Goal: Task Accomplishment & Management: Manage account settings

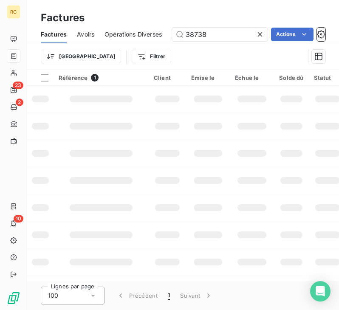
click at [159, 36] on div "Factures Avoirs Opérations Diverses 38738 Actions" at bounding box center [183, 35] width 312 height 18
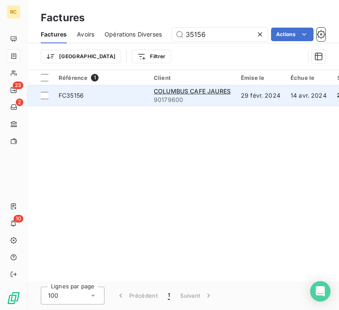
type input "35156"
click at [115, 96] on span "FC35156" at bounding box center [101, 95] width 85 height 9
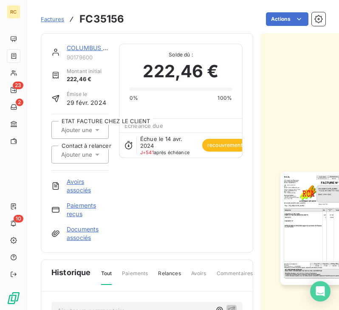
click at [83, 48] on link "COLUMBUS CAFE JAURES" at bounding box center [105, 47] width 77 height 7
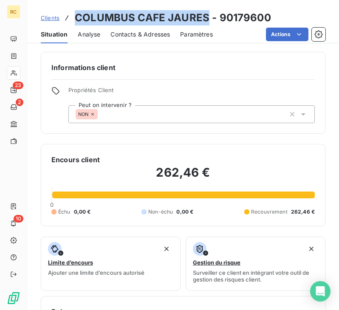
drag, startPoint x: 75, startPoint y: 16, endPoint x: 205, endPoint y: 14, distance: 129.3
click at [205, 14] on h3 "COLUMBUS CAFE JAURES - 90179600" at bounding box center [173, 17] width 196 height 15
copy h3 "COLUMBUS CAFE JAURES"
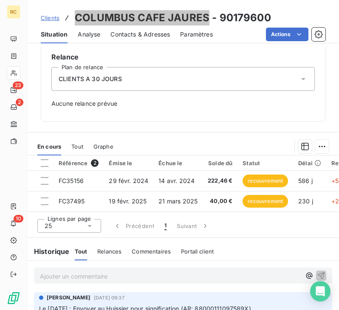
scroll to position [298, 0]
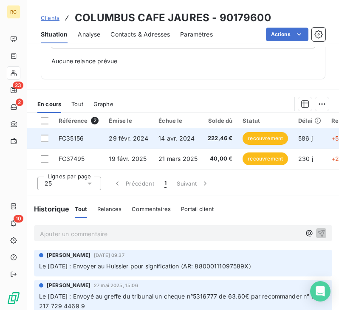
click at [216, 139] on span "222,46 €" at bounding box center [220, 138] width 25 height 9
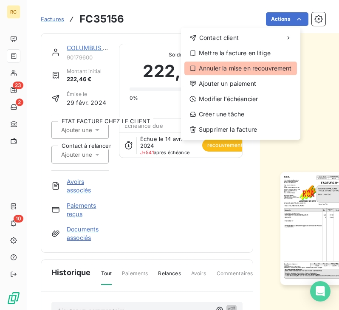
click at [260, 74] on div "Annuler la mise en recouvrement" at bounding box center [241, 69] width 113 height 14
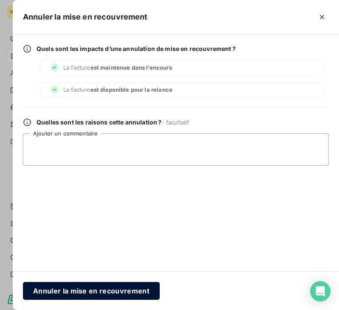
click at [128, 289] on button "Annuler la mise en recouvrement" at bounding box center [91, 291] width 137 height 18
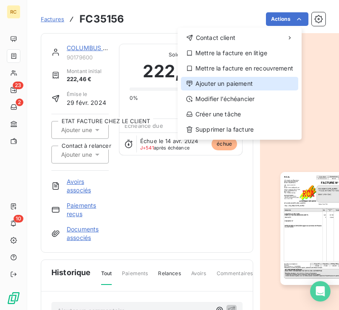
click at [241, 84] on div "Ajouter un paiement" at bounding box center [239, 84] width 117 height 14
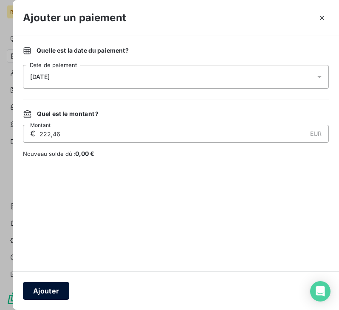
click at [59, 286] on button "Ajouter" at bounding box center [46, 291] width 46 height 18
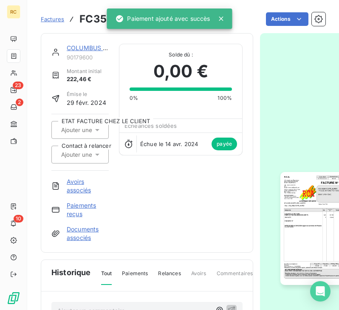
click at [88, 51] on link "COLUMBUS CAFE JAURES" at bounding box center [105, 47] width 77 height 7
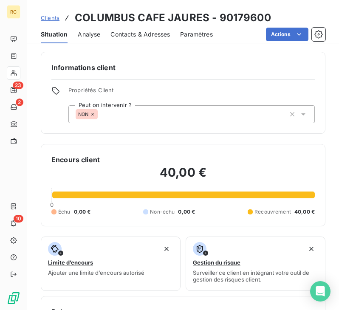
click at [137, 210] on html "RC 23 2 10 Clients COLUMBUS CAFE JAURES - 90179600 Situation Analyse Contacts &…" at bounding box center [169, 155] width 339 height 310
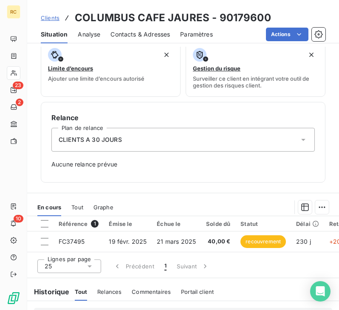
scroll to position [213, 0]
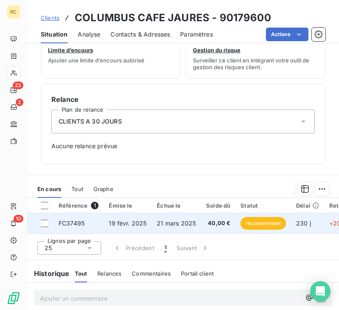
click at [131, 222] on span "19 févr. 2025" at bounding box center [128, 223] width 38 height 7
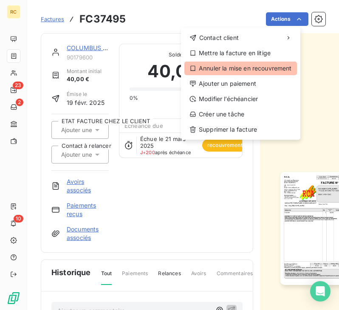
click at [259, 69] on div "Annuler la mise en recouvrement" at bounding box center [241, 69] width 113 height 14
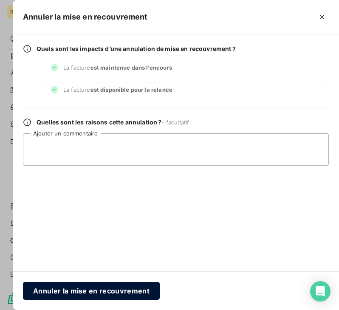
click at [108, 293] on button "Annuler la mise en recouvrement" at bounding box center [91, 291] width 137 height 18
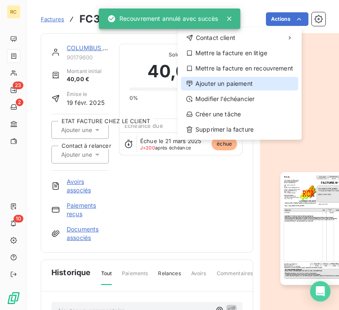
click at [249, 82] on div "Ajouter un paiement" at bounding box center [239, 84] width 117 height 14
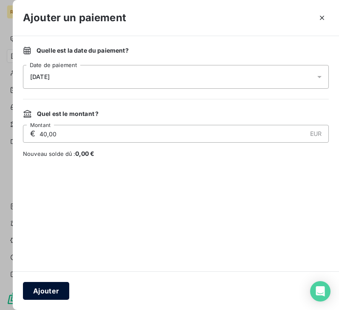
click at [48, 287] on button "Ajouter" at bounding box center [46, 291] width 46 height 18
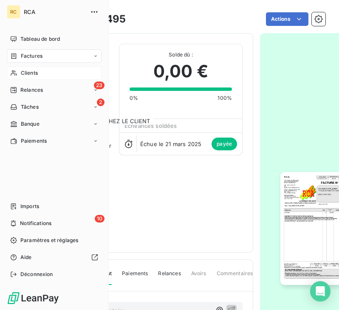
click at [45, 75] on div "Clients" at bounding box center [54, 73] width 95 height 14
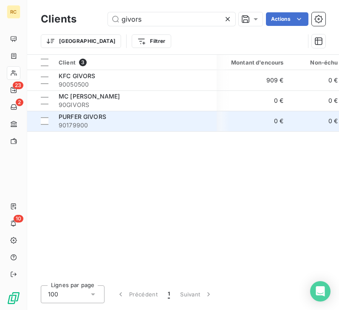
scroll to position [0, 88]
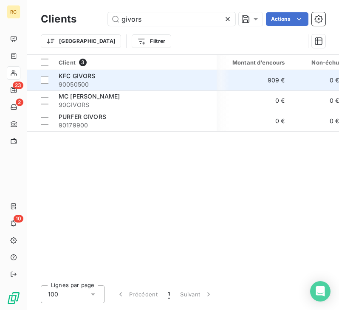
type input "givors"
click at [190, 78] on div "KFC GIVORS" at bounding box center [135, 76] width 153 height 9
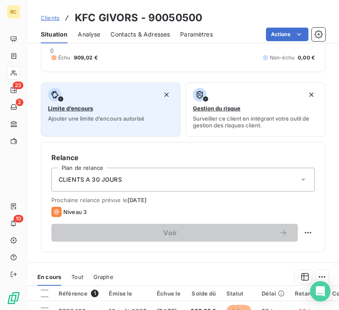
scroll to position [255, 0]
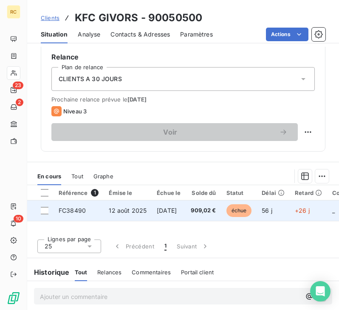
click at [203, 209] on span "909,02 €" at bounding box center [203, 211] width 25 height 9
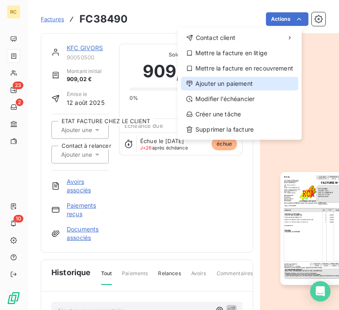
click at [255, 83] on div "Ajouter un paiement" at bounding box center [239, 84] width 117 height 14
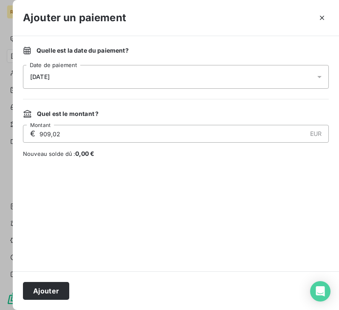
click at [88, 87] on div "[DATE]" at bounding box center [176, 77] width 306 height 24
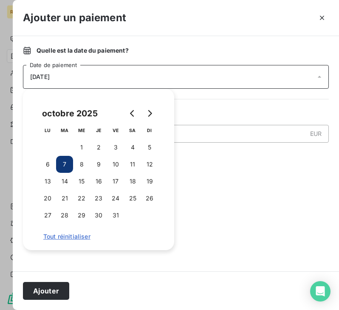
click at [63, 163] on button "7" at bounding box center [64, 164] width 17 height 17
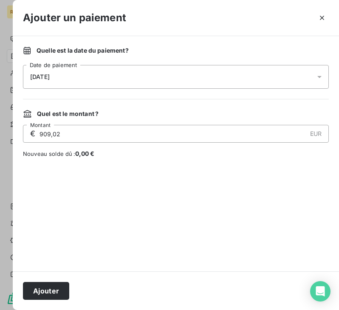
click at [281, 173] on div at bounding box center [176, 214] width 306 height 93
click at [56, 287] on button "Ajouter" at bounding box center [46, 291] width 46 height 18
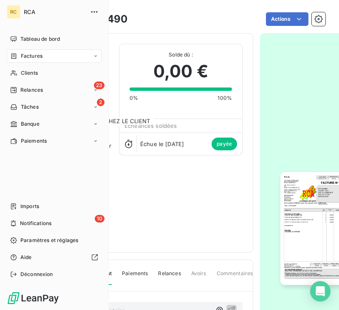
click at [57, 56] on div "Factures" at bounding box center [54, 56] width 95 height 14
click at [36, 56] on span "Factures" at bounding box center [32, 56] width 22 height 8
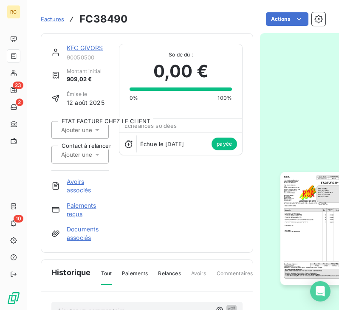
click at [46, 16] on span "Factures" at bounding box center [52, 19] width 23 height 7
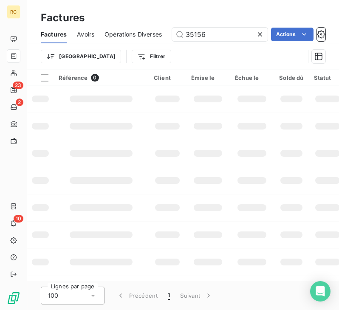
drag, startPoint x: 212, startPoint y: 36, endPoint x: 151, endPoint y: 36, distance: 60.4
click at [151, 36] on div "Factures Avoirs Opérations Diverses 35156 Actions" at bounding box center [183, 35] width 312 height 18
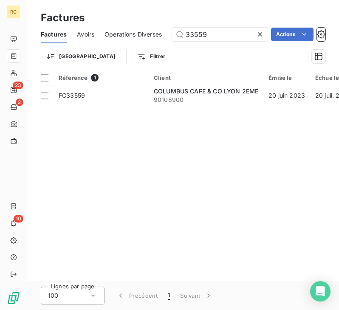
type input "33559"
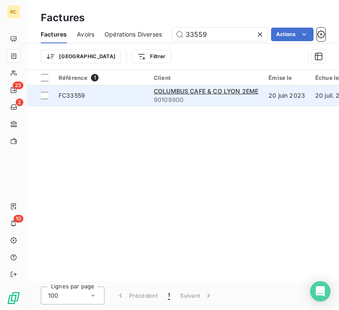
click at [112, 97] on span "FC33559" at bounding box center [101, 95] width 85 height 9
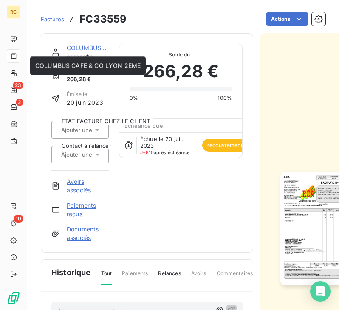
click at [88, 48] on link "COLUMBUS CAFE & CO LYON 2EME" at bounding box center [119, 47] width 105 height 7
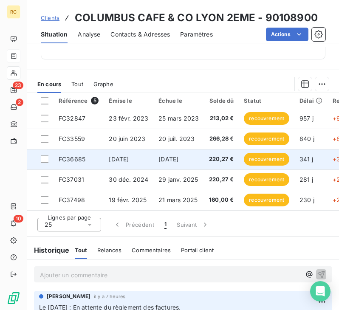
scroll to position [298, 0]
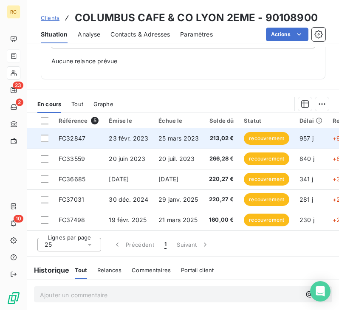
click at [171, 142] on span "25 mars 2023" at bounding box center [179, 138] width 40 height 7
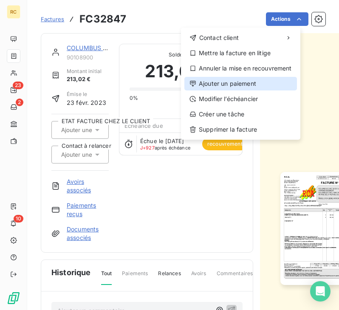
click at [234, 83] on div "Ajouter un paiement" at bounding box center [241, 84] width 113 height 14
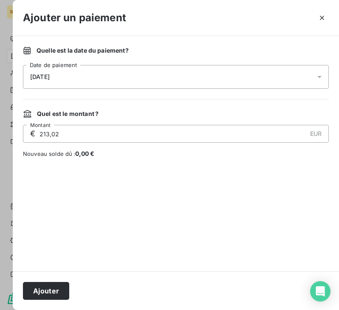
click at [9, 77] on div at bounding box center [169, 155] width 339 height 310
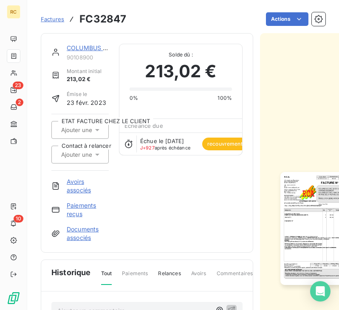
click at [92, 46] on link "COLUMBUS CAFE & CO LYON 2EME" at bounding box center [119, 47] width 105 height 7
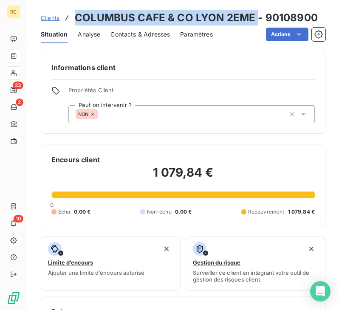
drag, startPoint x: 253, startPoint y: 17, endPoint x: 74, endPoint y: 16, distance: 179.4
click at [74, 16] on div "Clients COLUMBUS CAFE & CO LYON 2EME - 90108900" at bounding box center [179, 17] width 277 height 15
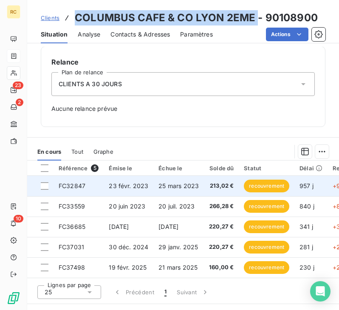
scroll to position [255, 0]
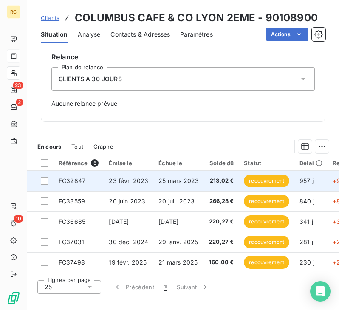
click at [162, 180] on span "25 mars 2023" at bounding box center [179, 180] width 40 height 7
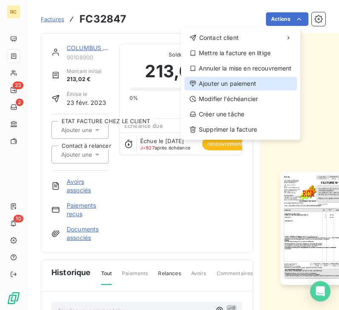
click at [255, 81] on div "Ajouter un paiement" at bounding box center [241, 84] width 113 height 14
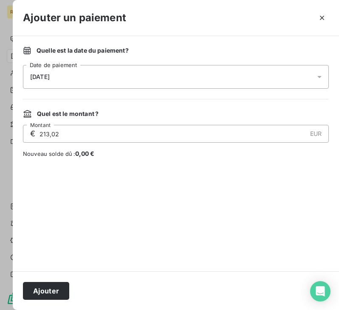
click at [171, 76] on div "[DATE]" at bounding box center [176, 77] width 306 height 24
click at [54, 287] on button "Ajouter" at bounding box center [46, 291] width 46 height 18
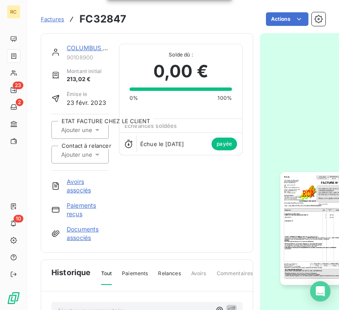
click at [93, 46] on link "COLUMBUS CAFE & CO LYON 2EME" at bounding box center [119, 47] width 105 height 7
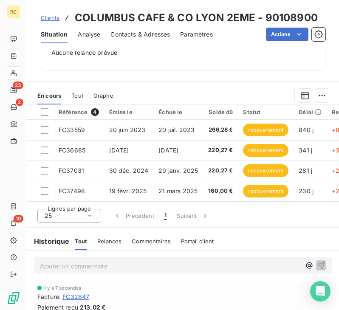
scroll to position [340, 0]
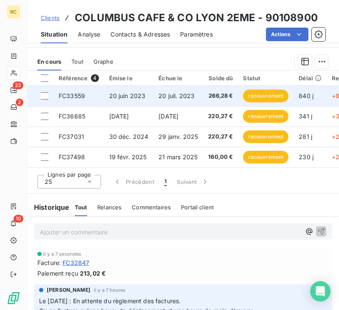
click at [165, 100] on td "20 juil. 2023" at bounding box center [179, 96] width 50 height 20
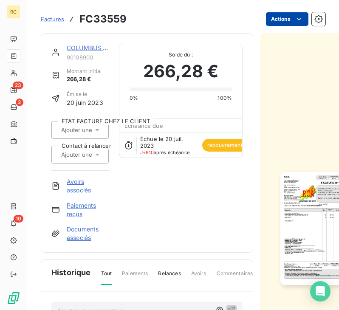
click at [288, 21] on html "RC 23 2 10 Factures FC33559 Actions COLUMBUS CAFE & CO LYON 2EME 90108900 Monta…" at bounding box center [169, 155] width 339 height 310
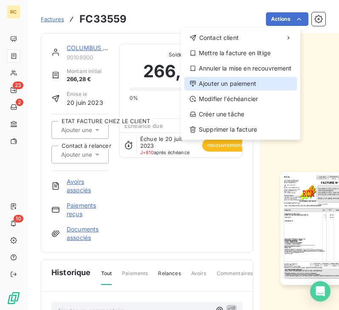
click at [247, 83] on div "Ajouter un paiement" at bounding box center [241, 84] width 113 height 14
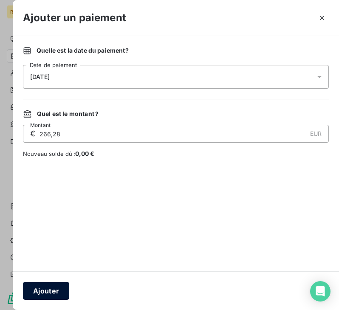
click at [36, 292] on button "Ajouter" at bounding box center [46, 291] width 46 height 18
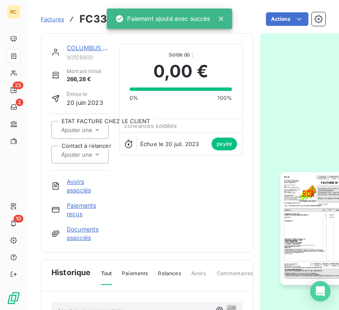
click at [92, 46] on link "COLUMBUS CAFE & CO LYON 2EME" at bounding box center [119, 47] width 105 height 7
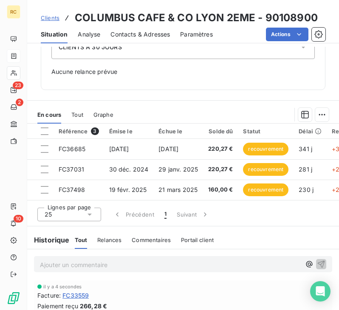
scroll to position [298, 0]
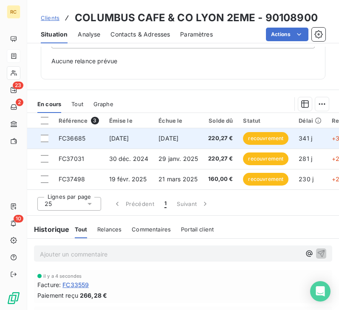
click at [111, 139] on span "[DATE]" at bounding box center [119, 138] width 20 height 7
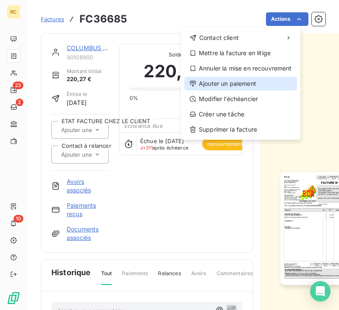
click at [251, 84] on div "Ajouter un paiement" at bounding box center [241, 84] width 113 height 14
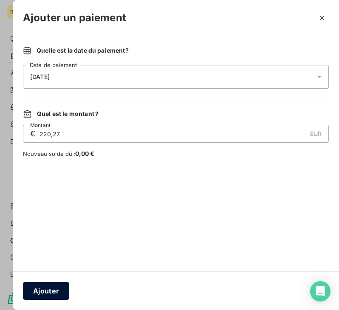
click at [44, 290] on button "Ajouter" at bounding box center [46, 291] width 46 height 18
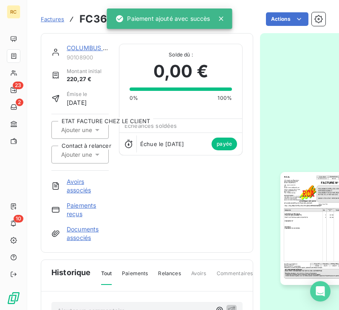
click at [85, 47] on link "COLUMBUS CAFE & CO LYON 2EME" at bounding box center [119, 47] width 105 height 7
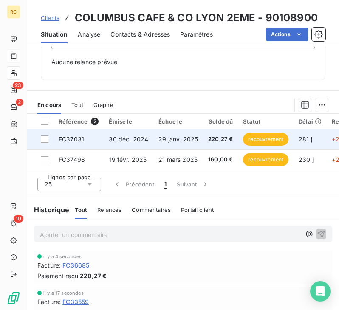
scroll to position [298, 0]
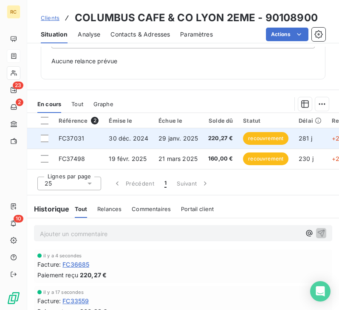
click at [149, 140] on td "30 déc. 2024" at bounding box center [129, 138] width 50 height 20
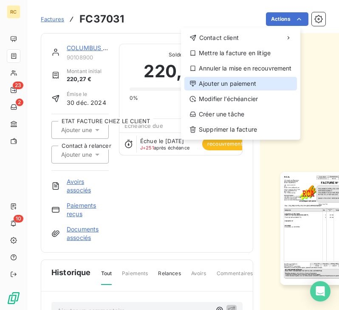
click at [259, 79] on div "Ajouter un paiement" at bounding box center [241, 84] width 113 height 14
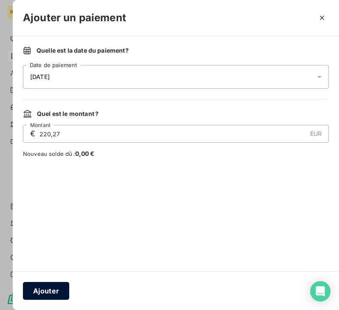
click at [53, 293] on button "Ajouter" at bounding box center [46, 291] width 46 height 18
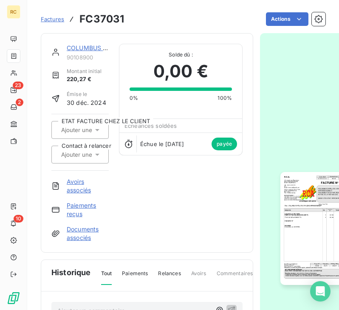
click at [88, 52] on div "COLUMBUS CAFE & CO LYON 2EME" at bounding box center [88, 48] width 42 height 9
click at [88, 50] on link "COLUMBUS CAFE & CO LYON 2EME" at bounding box center [119, 47] width 105 height 7
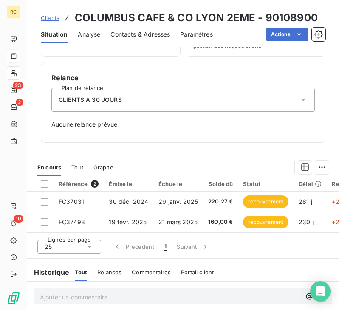
scroll to position [255, 0]
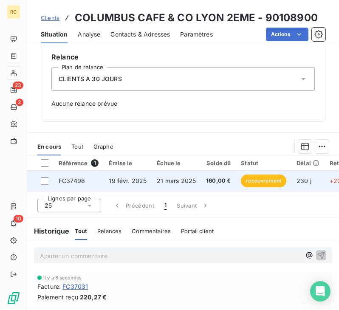
click at [185, 184] on span "21 mars 2025" at bounding box center [176, 180] width 39 height 7
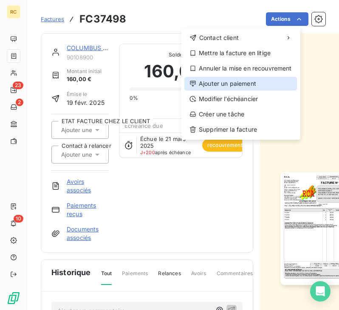
click at [260, 85] on div "Ajouter un paiement" at bounding box center [241, 84] width 113 height 14
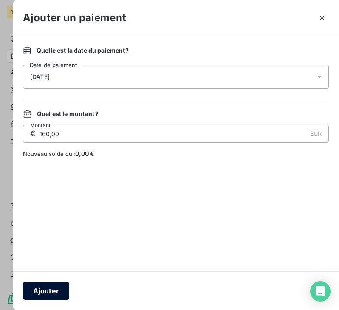
click at [57, 284] on button "Ajouter" at bounding box center [46, 291] width 46 height 18
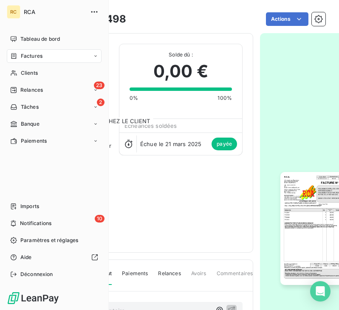
click at [40, 52] on div "Factures" at bounding box center [54, 56] width 95 height 14
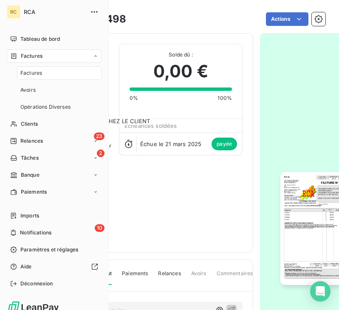
click at [43, 70] on div "Factures" at bounding box center [59, 73] width 85 height 14
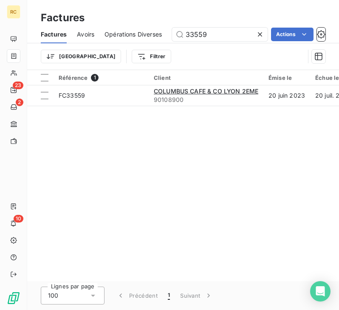
drag, startPoint x: 213, startPoint y: 34, endPoint x: 148, endPoint y: 35, distance: 65.1
click at [148, 35] on div "Factures Avoirs Opérations Diverses 33559 Actions" at bounding box center [183, 35] width 312 height 18
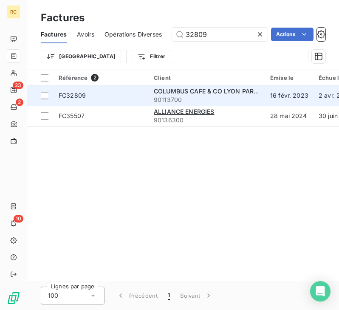
type input "32809"
click at [123, 92] on span "FC32809" at bounding box center [101, 95] width 85 height 9
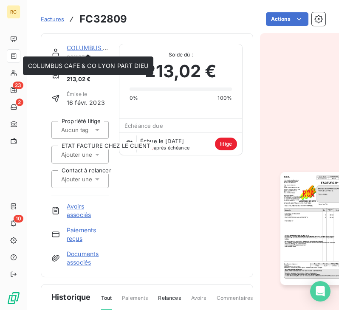
click at [83, 45] on link "COLUMBUS CAFE & CO LYON PART DIEU" at bounding box center [127, 47] width 120 height 7
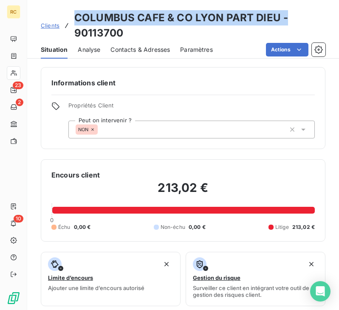
drag, startPoint x: 76, startPoint y: 15, endPoint x: 285, endPoint y: 9, distance: 208.9
click at [285, 9] on div "Clients COLUMBUS CAFE & CO LYON PART DIEU - 90113700 Situation Analyse Contacts…" at bounding box center [183, 29] width 312 height 59
copy h3 "COLUMBUS CAFE & CO LYON PART DIEU -"
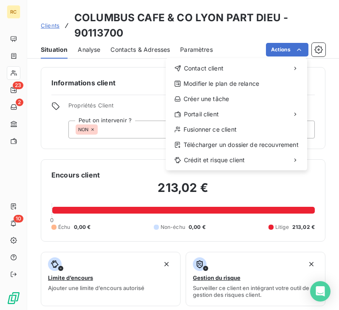
click at [140, 213] on html "RC 23 2 10 Clients COLUMBUS CAFE & CO LYON PART DIEU - 90113700 Situation Analy…" at bounding box center [169, 155] width 339 height 310
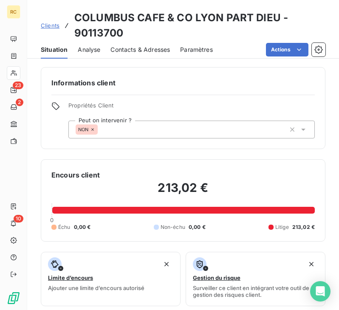
scroll to position [255, 0]
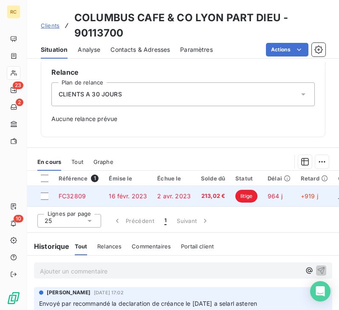
click at [139, 199] on span "16 févr. 2023" at bounding box center [128, 196] width 38 height 7
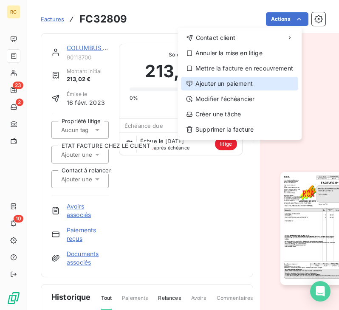
click at [247, 85] on div "Ajouter un paiement" at bounding box center [239, 84] width 117 height 14
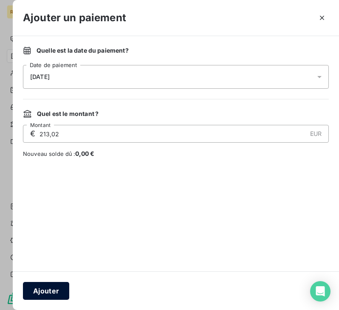
click at [49, 293] on button "Ajouter" at bounding box center [46, 291] width 46 height 18
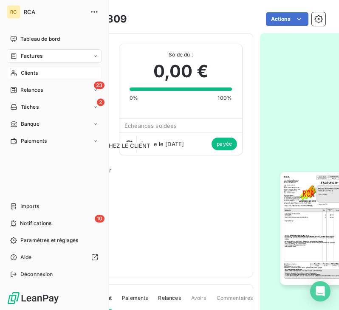
click at [50, 71] on div "Clients" at bounding box center [54, 73] width 95 height 14
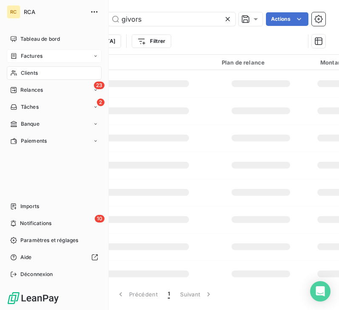
click at [48, 57] on div "Factures" at bounding box center [54, 56] width 95 height 14
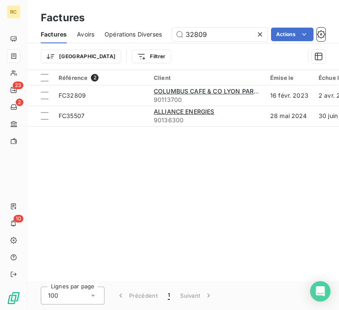
drag, startPoint x: 216, startPoint y: 38, endPoint x: 136, endPoint y: 32, distance: 79.7
click at [136, 32] on div "Factures Avoirs Opérations Diverses 32809 Actions" at bounding box center [183, 35] width 312 height 18
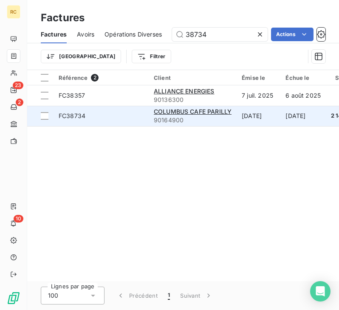
type input "38734"
click at [139, 119] on span "FC38734" at bounding box center [101, 116] width 85 height 9
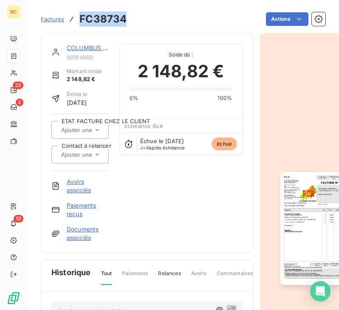
drag, startPoint x: 127, startPoint y: 17, endPoint x: 80, endPoint y: 16, distance: 47.7
click at [80, 16] on div "Factures FC38734 Actions" at bounding box center [183, 19] width 285 height 18
copy h3 "FC38734"
click at [94, 46] on link "COLUMBUS CAFE PARILLY" at bounding box center [106, 47] width 78 height 7
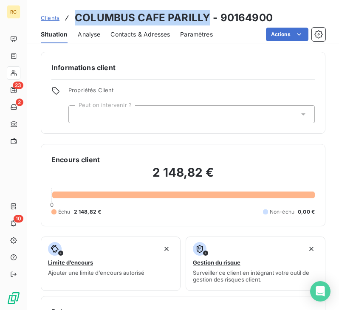
drag, startPoint x: 206, startPoint y: 17, endPoint x: 75, endPoint y: 17, distance: 131.4
click at [75, 17] on h3 "COLUMBUS CAFE PARILLY - 90164900" at bounding box center [174, 17] width 198 height 15
copy h3 "COLUMBUS CAFE PARILLY"
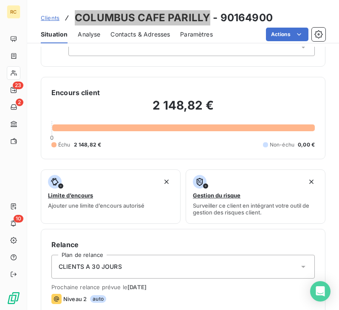
scroll to position [43, 0]
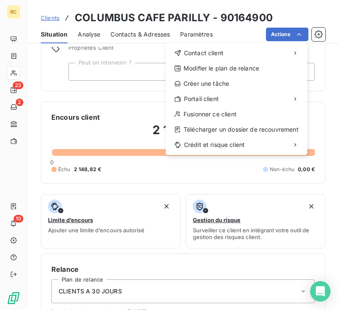
click at [151, 173] on html "RC 23 2 10 Clients COLUMBUS CAFE PARILLY - 90164900 Situation Analyse Contacts …" at bounding box center [169, 155] width 339 height 310
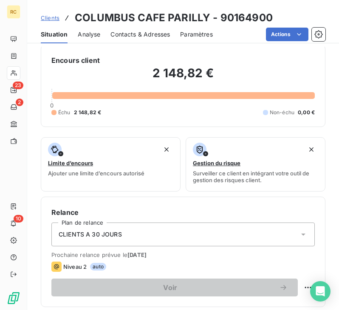
scroll to position [255, 0]
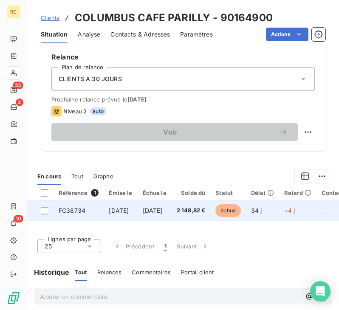
click at [149, 220] on td "[DATE]" at bounding box center [155, 211] width 34 height 20
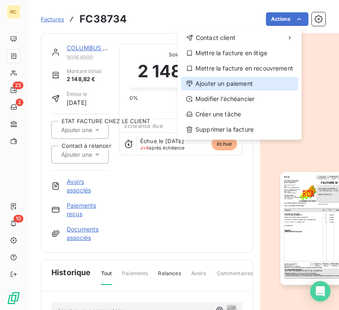
click at [246, 87] on div "Ajouter un paiement" at bounding box center [239, 84] width 117 height 14
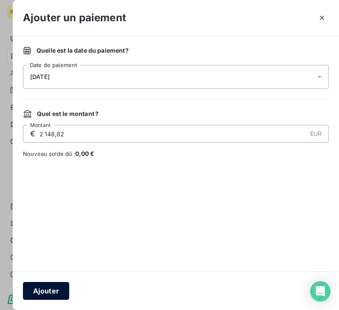
click at [51, 286] on button "Ajouter" at bounding box center [46, 291] width 46 height 18
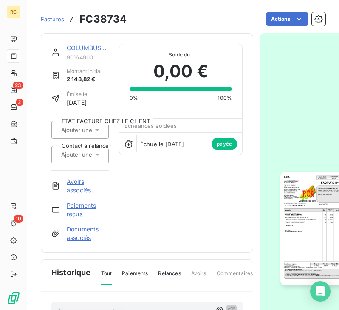
click at [60, 18] on span "Factures" at bounding box center [52, 19] width 23 height 7
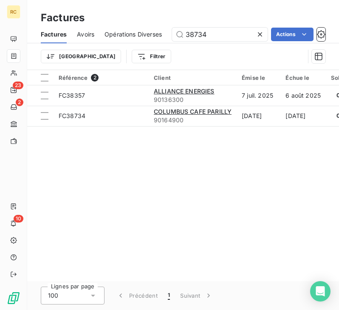
drag, startPoint x: 206, startPoint y: 33, endPoint x: 158, endPoint y: 34, distance: 48.5
click at [158, 34] on div "Factures Avoirs Opérations Diverses 38734 Actions" at bounding box center [183, 35] width 312 height 18
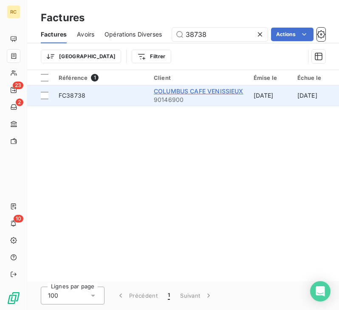
type input "38738"
click at [179, 91] on span "COLUMBUS CAFE VENISSIEUX" at bounding box center [199, 91] width 90 height 7
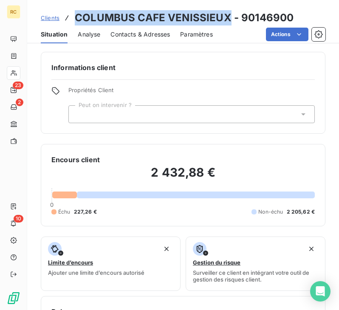
drag, startPoint x: 227, startPoint y: 17, endPoint x: 78, endPoint y: 23, distance: 148.5
click at [78, 23] on h3 "COLUMBUS CAFE VENISSIEUX - 90146900" at bounding box center [184, 17] width 219 height 15
copy h3 "COLUMBUS CAFE VENISSIEUX"
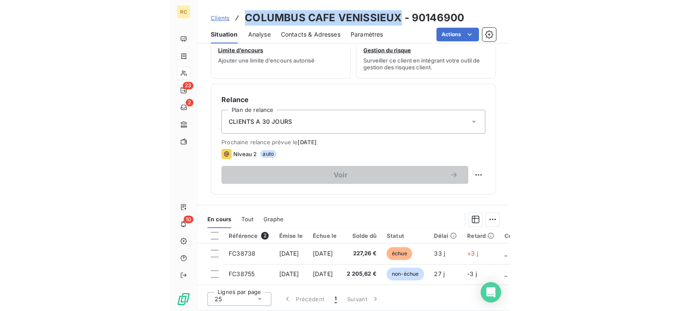
scroll to position [340, 0]
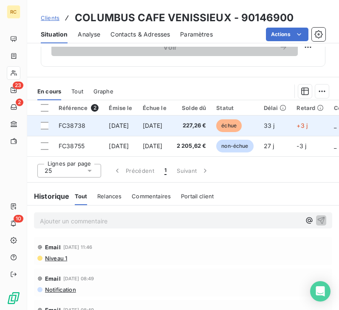
click at [163, 125] on span "[DATE]" at bounding box center [153, 125] width 20 height 7
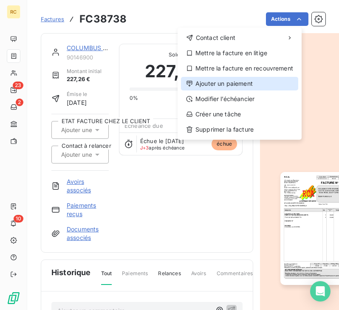
click at [237, 83] on div "Ajouter un paiement" at bounding box center [239, 84] width 117 height 14
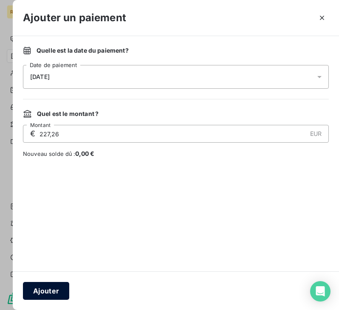
click at [46, 289] on button "Ajouter" at bounding box center [46, 291] width 46 height 18
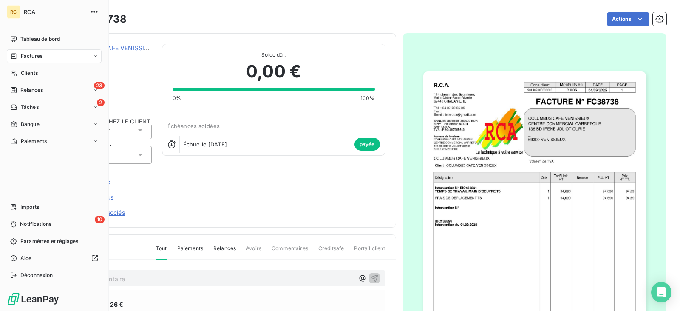
click at [45, 52] on div "Factures" at bounding box center [54, 56] width 95 height 14
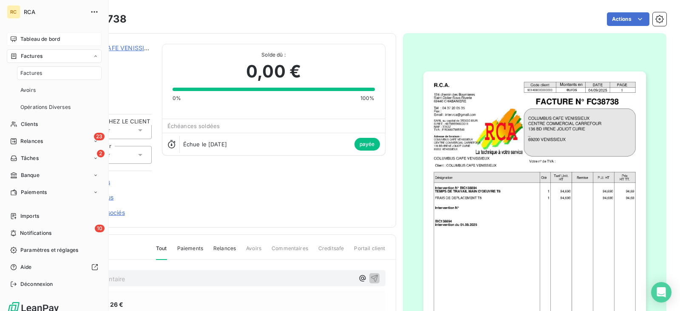
click at [46, 36] on span "Tableau de bord" at bounding box center [40, 39] width 40 height 8
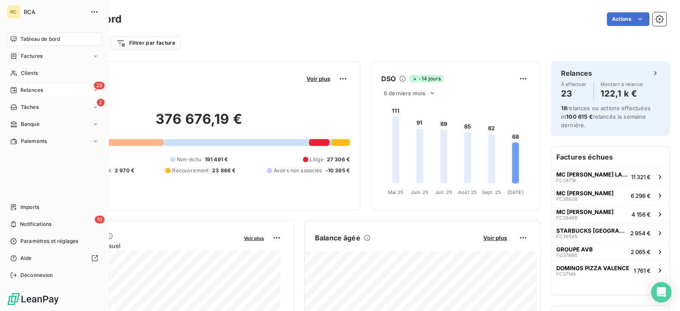
click at [54, 92] on div "23 Relances" at bounding box center [54, 90] width 95 height 14
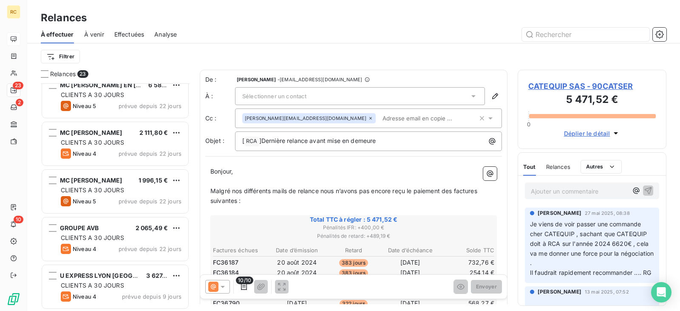
scroll to position [868, 0]
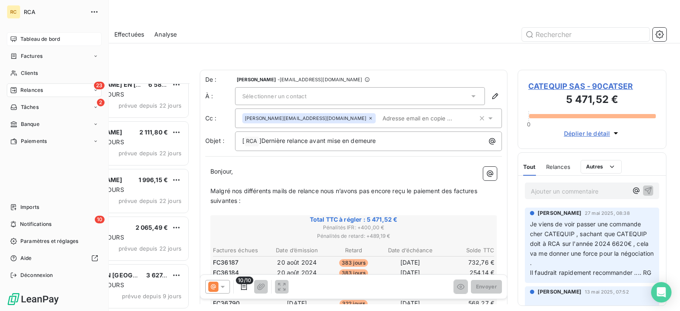
click at [38, 33] on div "Tableau de bord" at bounding box center [54, 39] width 95 height 14
